Goal: Task Accomplishment & Management: Use online tool/utility

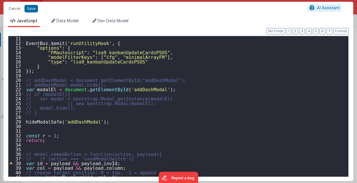
scroll to position [46, 0]
drag, startPoint x: 13, startPoint y: 8, endPoint x: 157, endPoint y: 90, distance: 165.7
click at [13, 8] on button "Cancel" at bounding box center [14, 9] width 17 height 8
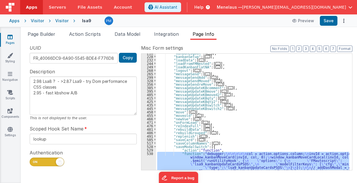
scroll to position [228, 0]
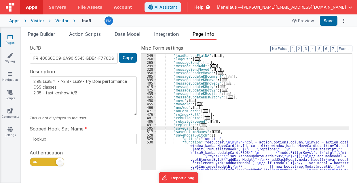
click at [199, 127] on span "..." at bounding box center [201, 128] width 5 height 3
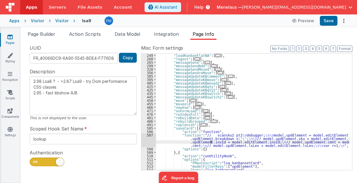
click at [212, 141] on div ""loadKanbanFlatNA" : [ ... ] , "logout" : [ ... ] , "messageSend" : [ ... ] , "…" at bounding box center [253, 115] width 194 height 123
click at [147, 142] on div "507" at bounding box center [149, 140] width 15 height 14
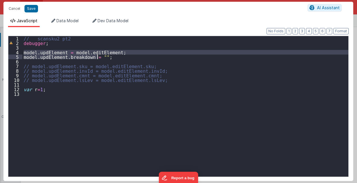
drag, startPoint x: 27, startPoint y: 53, endPoint x: 101, endPoint y: 56, distance: 74.7
click at [101, 56] on div "// scansku2 pt2 debugger ; model . updElement = model . editElement ; model . u…" at bounding box center [185, 111] width 327 height 150
click at [18, 9] on button "Cancel" at bounding box center [14, 9] width 17 height 8
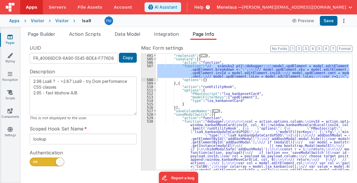
scroll to position [297, 0]
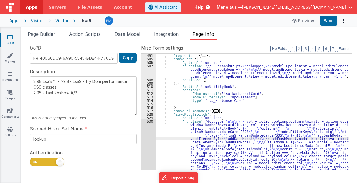
click at [205, 140] on div ""replenish" : { ... } , "saveCard" : [{ "action" : "function" , "function" : "/…" at bounding box center [253, 185] width 194 height 262
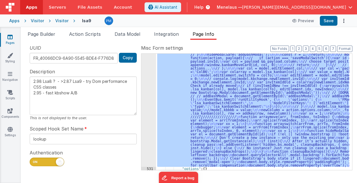
click at [151, 131] on div "530" at bounding box center [149, 96] width 15 height 142
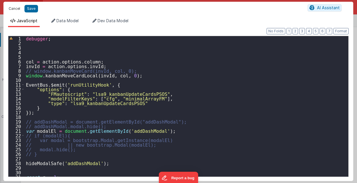
click at [15, 6] on button "Cancel" at bounding box center [14, 9] width 17 height 8
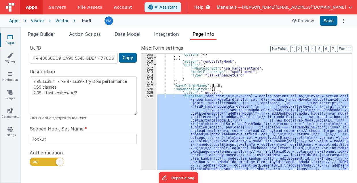
scroll to position [288, 0]
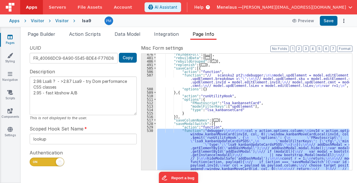
click at [209, 148] on div ""reIndexFull" : [ ... ] , "rebuildData" : [ ... ] , "rebuildGrouped" : [ ... ] …" at bounding box center [252, 112] width 193 height 116
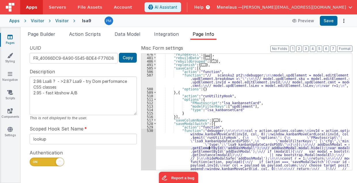
scroll to position [392, 0]
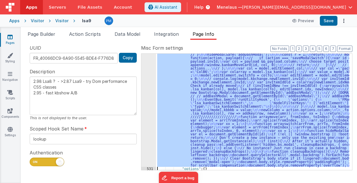
click at [150, 128] on div "530" at bounding box center [149, 96] width 15 height 142
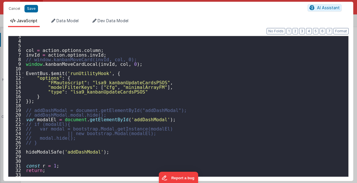
scroll to position [0, 0]
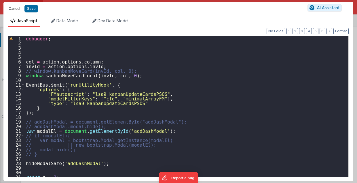
click at [13, 7] on button "Cancel" at bounding box center [14, 9] width 17 height 8
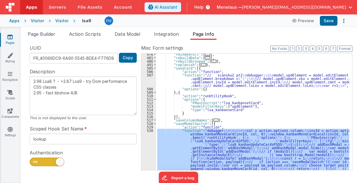
scroll to position [288, 0]
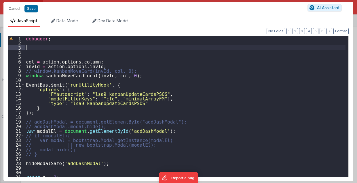
click at [89, 48] on div "debugger ; col = action . options . column ; invId = action . options . invId ;…" at bounding box center [185, 111] width 321 height 150
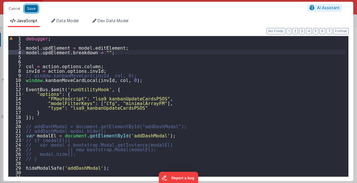
click at [27, 9] on button "Save" at bounding box center [32, 8] width 14 height 7
type textarea "2.98 Lsa8 ? - >2.87 Lsa9 - try Dom performance CSS classes 2.95 - fast kbshow A…"
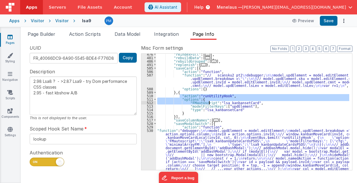
drag, startPoint x: 179, startPoint y: 95, endPoint x: 222, endPoint y: 104, distance: 43.2
click at [222, 105] on div ""reIndexFull" : [ ... ] , "rebuildData" : [ ... ] , "rebuildGrouped" : [ ... ] …" at bounding box center [253, 176] width 194 height 248
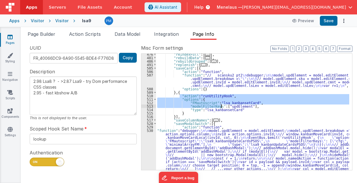
click at [250, 104] on div ""reIndexFull" : [ ... ] , "rebuildData" : [ ... ] , "rebuildGrouped" : [ ... ] …" at bounding box center [253, 176] width 194 height 248
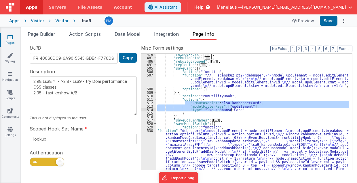
drag, startPoint x: 185, startPoint y: 102, endPoint x: 234, endPoint y: 109, distance: 50.0
click at [234, 109] on div ""reIndexFull" : [ ... ] , "rebuildData" : [ ... ] , "rebuildGrouped" : [ ... ] …" at bounding box center [253, 176] width 194 height 248
click at [206, 144] on div ""reIndexFull" : [ ... ] , "rebuildData" : [ ... ] , "rebuildGrouped" : [ ... ] …" at bounding box center [253, 176] width 194 height 248
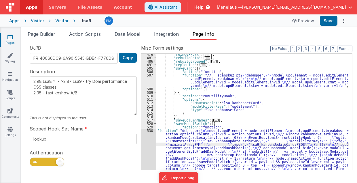
scroll to position [378, 0]
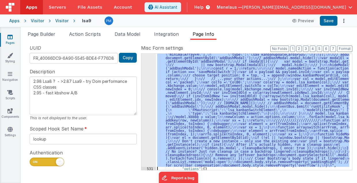
click at [152, 131] on div "530" at bounding box center [149, 103] width 15 height 128
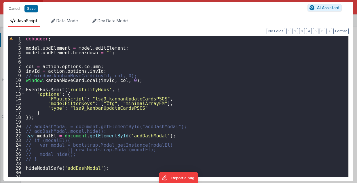
click at [208, 100] on div "debugger ; model . updElement = model . editElement ; model . updElement . brea…" at bounding box center [185, 111] width 321 height 150
click at [125, 55] on div "debugger ; model . updElement = model . editElement ; model . updElement . brea…" at bounding box center [185, 111] width 321 height 150
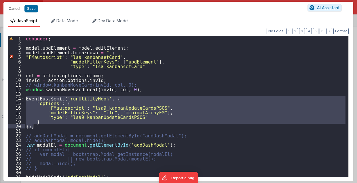
drag, startPoint x: 27, startPoint y: 106, endPoint x: 33, endPoint y: 125, distance: 19.9
click at [33, 125] on div "debugger ; model . updElement = model . editElement ; model . updElement . brea…" at bounding box center [185, 111] width 321 height 150
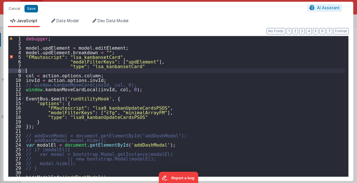
click at [91, 71] on div "debugger ; model . updElement = model . editElement ; model . updElement . brea…" at bounding box center [185, 111] width 321 height 150
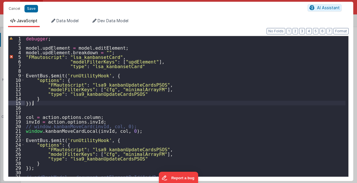
click at [90, 57] on div "debugger ; model . updElement = model . editElement ; model . updElement . brea…" at bounding box center [185, 111] width 321 height 150
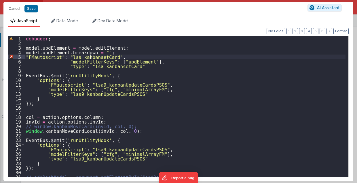
click at [90, 57] on div "debugger ; model . updElement = model . editElement ; model . updElement . brea…" at bounding box center [185, 111] width 321 height 150
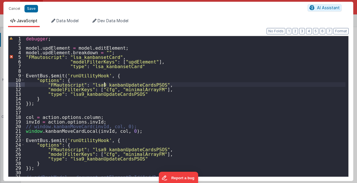
click at [103, 84] on div "debugger ; model . updElement = model . editElement ; model . updElement . brea…" at bounding box center [185, 111] width 321 height 150
click at [99, 95] on div "debugger ; model . updElement = model . editElement ; model . updElement . brea…" at bounding box center [185, 111] width 321 height 150
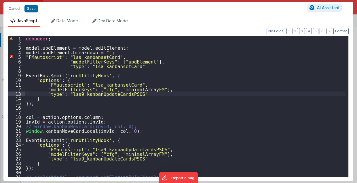
click at [99, 95] on div "debugger ; model . updElement = model . editElement ; model . updElement . brea…" at bounding box center [185, 111] width 321 height 150
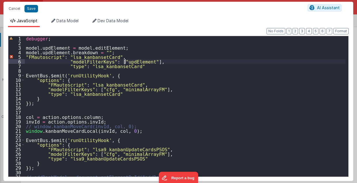
click at [125, 61] on div "debugger ; model . updElement = model . editElement ; model . updElement . brea…" at bounding box center [185, 111] width 321 height 150
click at [99, 88] on div "debugger ; model . updElement = model . editElement ; model . updElement . brea…" at bounding box center [185, 111] width 321 height 150
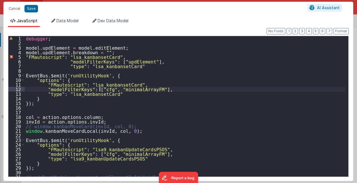
click at [99, 88] on div "debugger ; model . updElement = model . editElement ; model . updElement . brea…" at bounding box center [185, 111] width 321 height 150
drag, startPoint x: 118, startPoint y: 90, endPoint x: 159, endPoint y: 89, distance: 40.6
click at [159, 89] on div "debugger ; model . updElement = model . editElement ; model . updElement . brea…" at bounding box center [185, 111] width 321 height 150
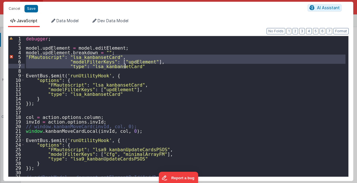
drag, startPoint x: 25, startPoint y: 56, endPoint x: 160, endPoint y: 68, distance: 135.4
click at [160, 68] on div "debugger ; model . updElement = model . editElement ; model . updElement . brea…" at bounding box center [185, 111] width 321 height 150
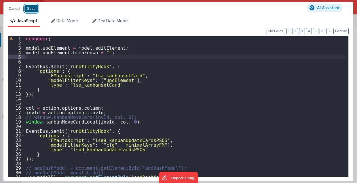
click at [31, 8] on button "Save" at bounding box center [32, 8] width 14 height 7
type textarea "2.98 Lsa8 ? - >2.87 Lsa9 - try Dom performance CSS classes 2.95 - fast kbshow A…"
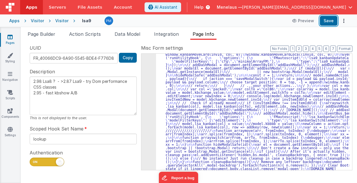
drag, startPoint x: 336, startPoint y: 21, endPoint x: 355, endPoint y: 36, distance: 23.4
click at [336, 21] on button "Save" at bounding box center [329, 21] width 18 height 10
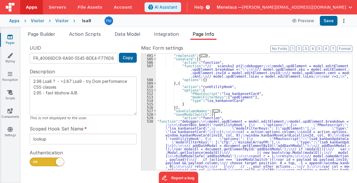
scroll to position [355, 0]
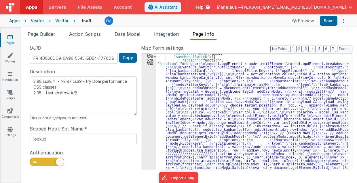
drag, startPoint x: 201, startPoint y: 104, endPoint x: 193, endPoint y: 105, distance: 8.1
click at [201, 104] on div ""saveColumnNames" : [ ... ] , "saveModalSwitch" : [{ "action" : "function" , "f…" at bounding box center [253, 180] width 194 height 258
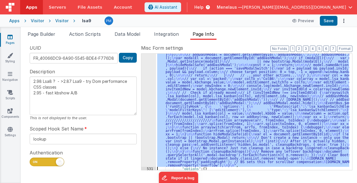
click at [147, 105] on div "530 531 532 533 538" at bounding box center [149, 157] width 15 height 258
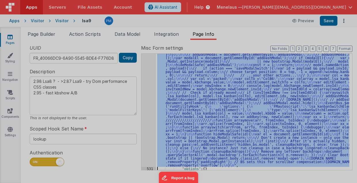
scroll to position [389, 0]
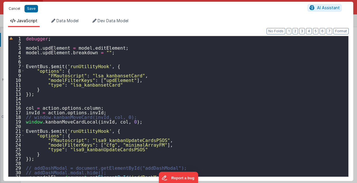
click at [14, 9] on button "Cancel" at bounding box center [14, 9] width 17 height 8
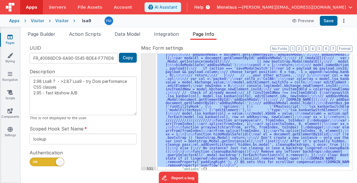
click at [235, 80] on div ""function" : "debugger; \n\n model.updElement = model.editElement; \n model.upd…" at bounding box center [252, 112] width 193 height 116
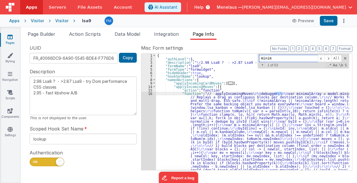
scroll to position [0, 0]
type input "minimalarrayfm"
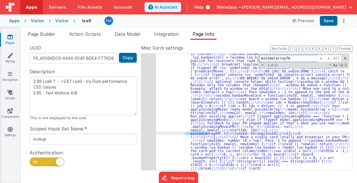
scroll to position [864, 0]
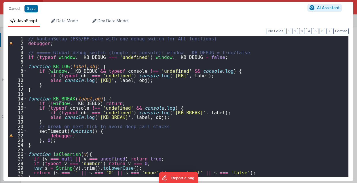
click at [248, 109] on div "// kanbanSetup (ES5/BF-safe with one debug switch for ALL functions) debugger ;…" at bounding box center [186, 111] width 319 height 150
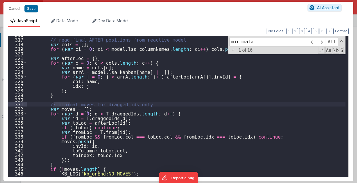
scroll to position [1798, 0]
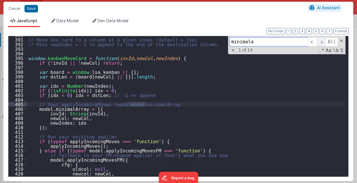
click at [325, 40] on span at bounding box center [321, 41] width 9 height 9
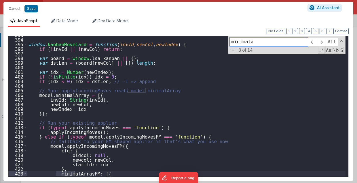
scroll to position [1846, 0]
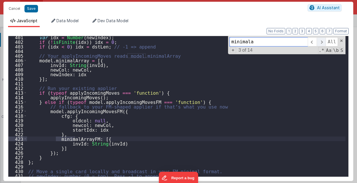
click at [324, 42] on span at bounding box center [321, 41] width 9 height 9
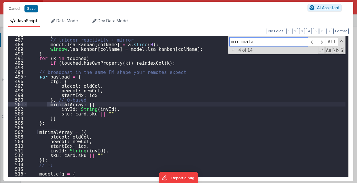
click at [255, 42] on input "minimala" at bounding box center [269, 41] width 78 height 9
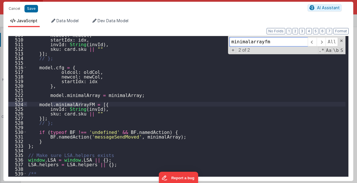
scroll to position [2347, 0]
type input "minimalarrayfm"
click at [323, 41] on span at bounding box center [321, 41] width 9 height 9
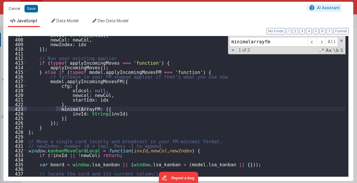
click at [16, 10] on button "Cancel" at bounding box center [14, 9] width 17 height 8
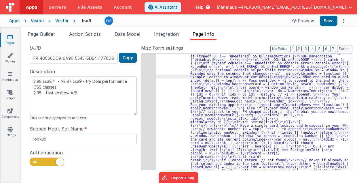
scroll to position [853, 0]
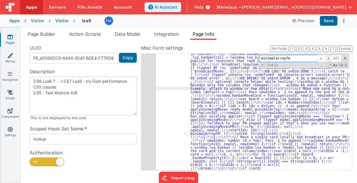
click at [331, 59] on span at bounding box center [328, 58] width 7 height 7
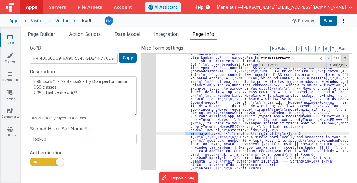
click at [331, 59] on span at bounding box center [328, 58] width 7 height 7
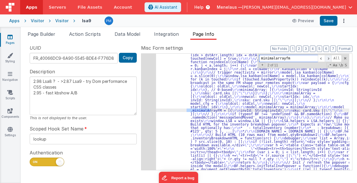
click at [331, 59] on span at bounding box center [328, 58] width 7 height 7
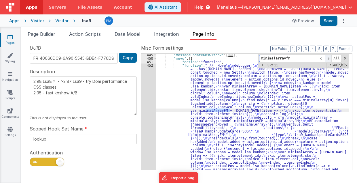
click at [330, 58] on span at bounding box center [328, 58] width 7 height 7
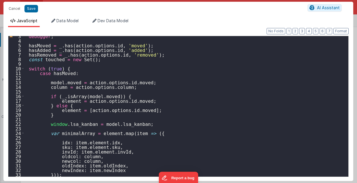
scroll to position [23, 0]
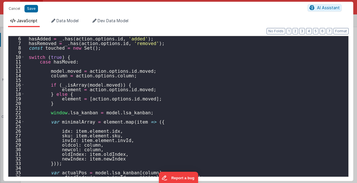
type input ""function": " // Move\n\n debugger;\n\n hasMoved = _.has([DOMAIN_NAME], 'moved'…"
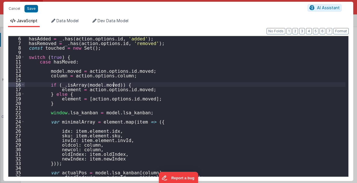
click at [238, 86] on div "hasAdded = _ . has ( action . options . id , 'added' ) ; hasRemoved = _ . has (…" at bounding box center [185, 111] width 321 height 150
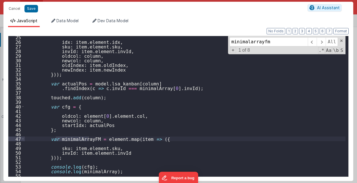
scroll to position [89, 0]
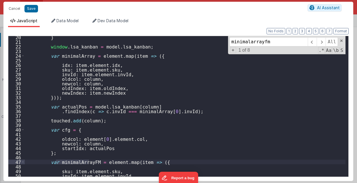
type input "minimalarrayfm"
click at [198, 98] on div "} window . lsa_kanban = model . lsa_kanban ; var minimalArray = element . map (…" at bounding box center [185, 110] width 321 height 150
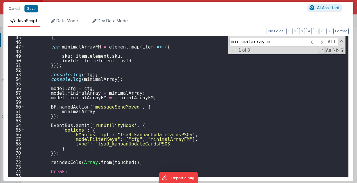
scroll to position [204, 0]
click at [324, 41] on span at bounding box center [321, 41] width 9 height 9
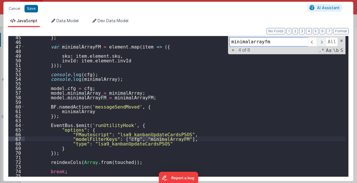
click at [324, 41] on span at bounding box center [321, 41] width 9 height 9
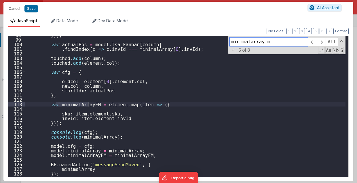
drag, startPoint x: 324, startPoint y: 41, endPoint x: 248, endPoint y: 110, distance: 103.3
click at [248, 110] on div "})) ; var actualPos = model . lsa_kanban [ column ] . findIndex ( c => c . invI…" at bounding box center [185, 106] width 321 height 140
